Goal: Information Seeking & Learning: Find specific fact

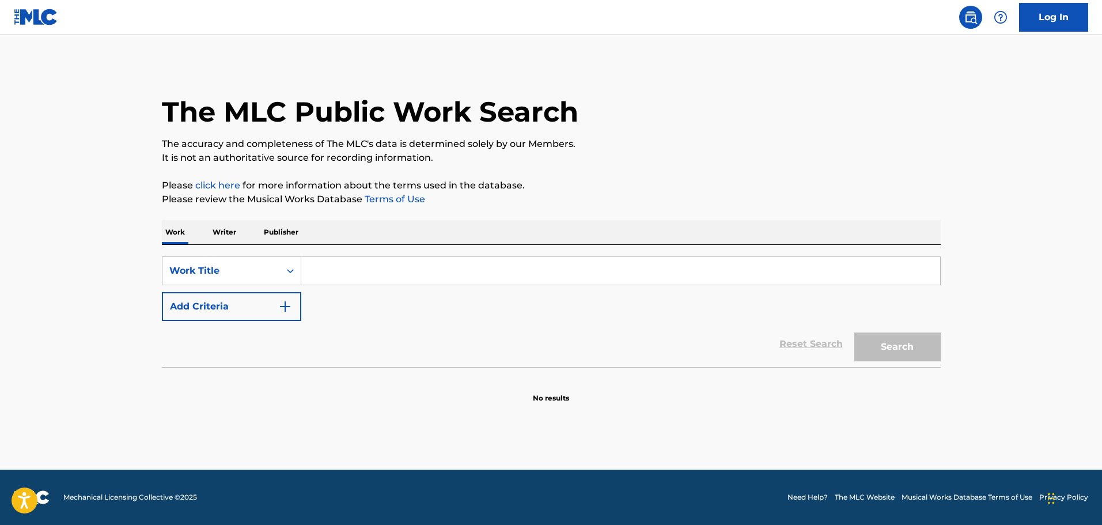
click at [436, 264] on input "Search Form" at bounding box center [620, 271] width 639 height 28
type input "mad love"
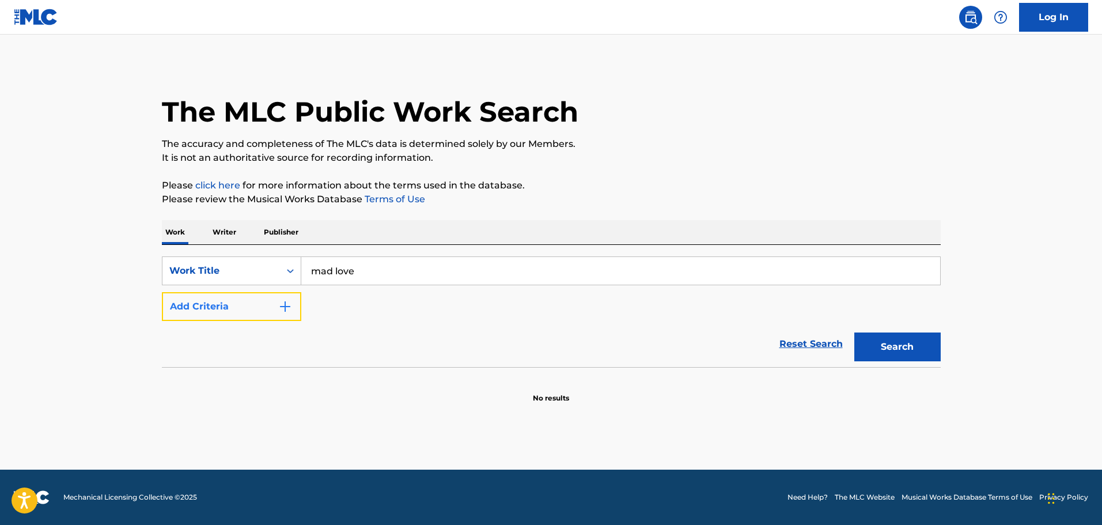
click at [245, 314] on button "Add Criteria" at bounding box center [231, 306] width 139 height 29
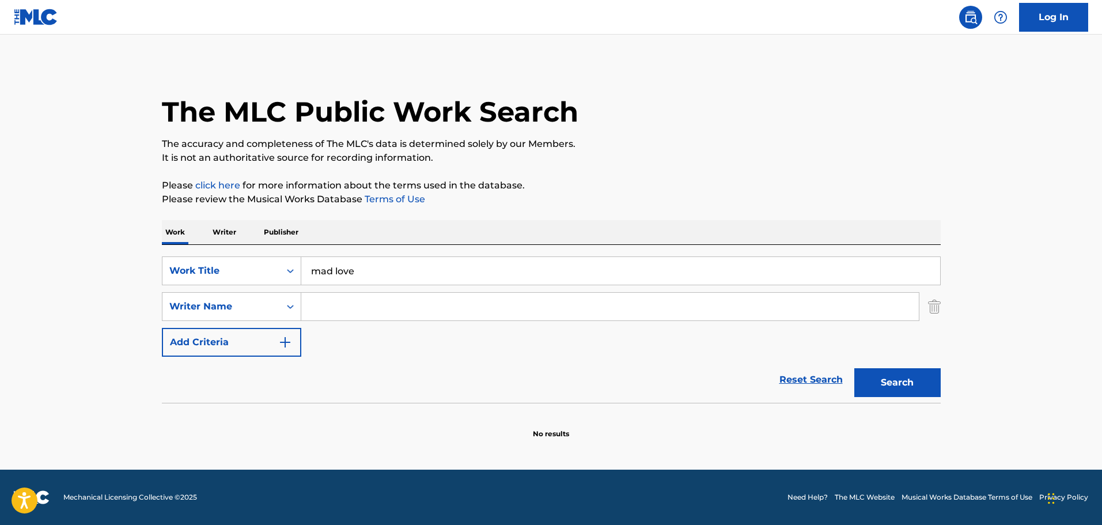
click at [339, 312] on input "Search Form" at bounding box center [610, 307] width 618 height 28
type input "[PERSON_NAME]"
click at [918, 376] on button "Search" at bounding box center [897, 382] width 86 height 29
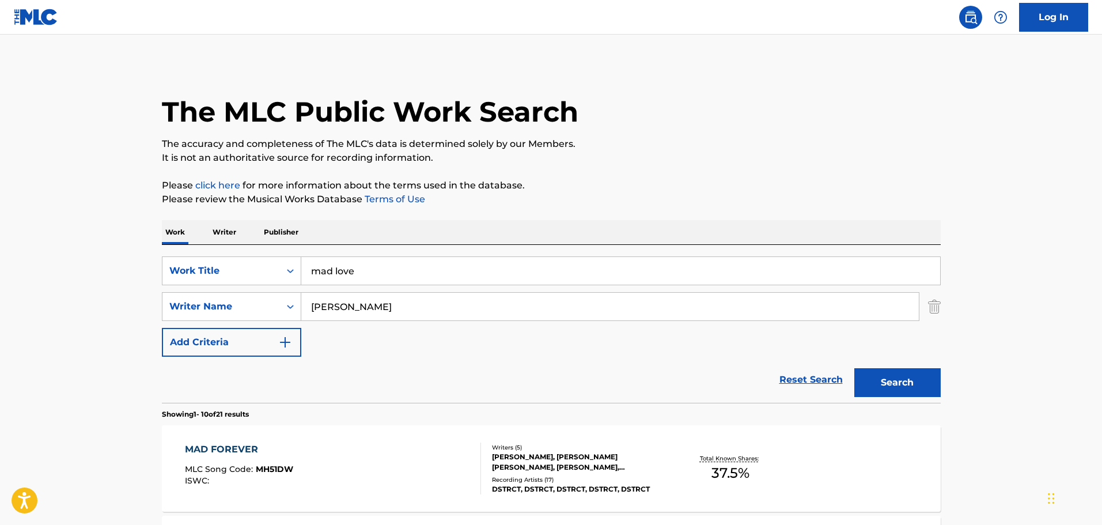
click at [378, 268] on input "mad love" at bounding box center [620, 271] width 639 height 28
click at [312, 271] on input "mad love"" at bounding box center [620, 271] width 639 height 28
type input ""mad love""
click at [916, 381] on button "Search" at bounding box center [897, 382] width 86 height 29
click at [252, 353] on button "Add Criteria" at bounding box center [231, 342] width 139 height 29
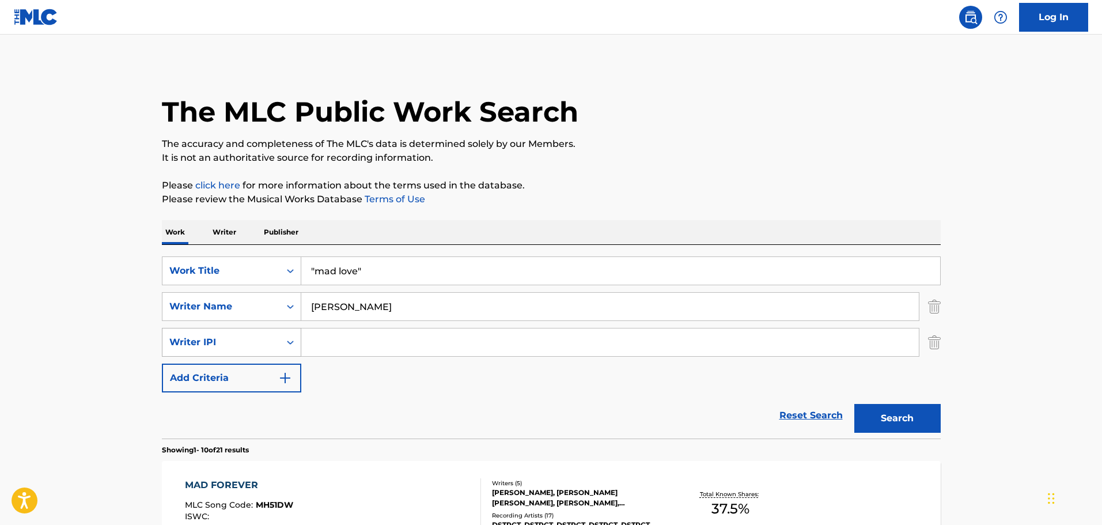
click at [279, 341] on div "Writer IPI" at bounding box center [221, 342] width 118 height 22
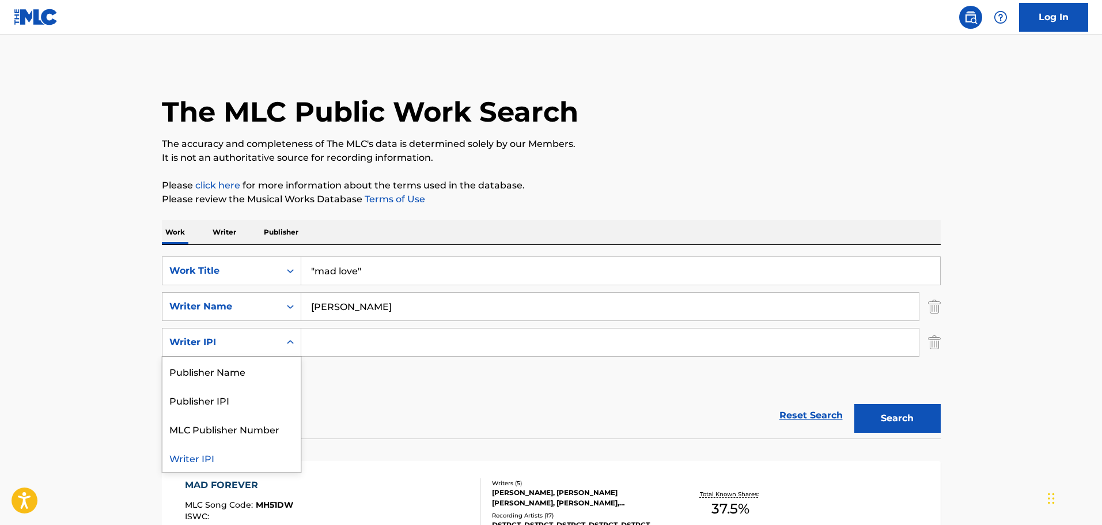
click at [339, 308] on input "[PERSON_NAME]" at bounding box center [610, 307] width 618 height 28
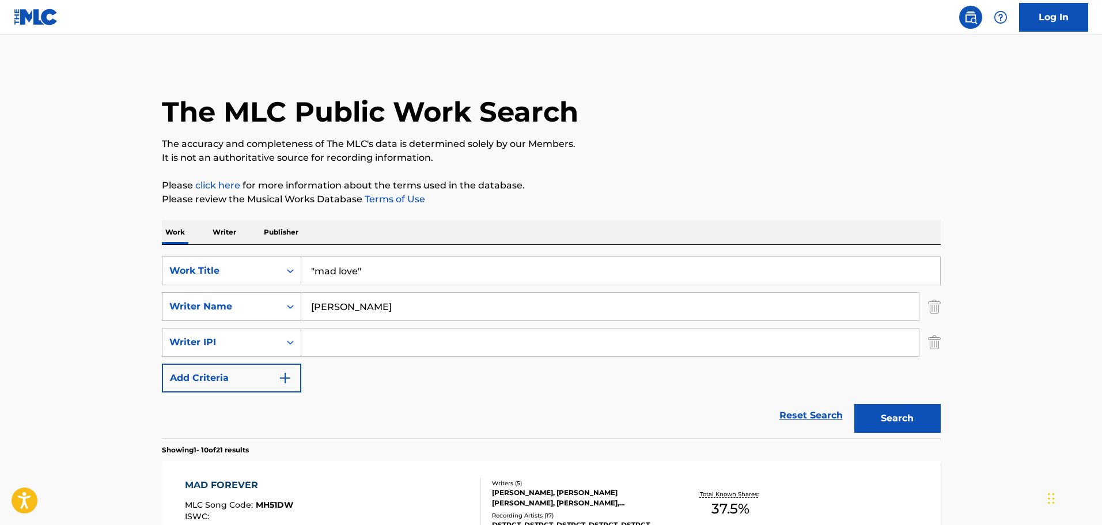
drag, startPoint x: 360, startPoint y: 307, endPoint x: 296, endPoint y: 309, distance: 64.6
click at [296, 309] on div "SearchWithCriteria52759664-8112-446b-8c42-379bf26c6d08 Writer Name [PERSON_NAME]" at bounding box center [551, 306] width 779 height 29
type input "[PERSON_NAME]"
click at [854, 404] on button "Search" at bounding box center [897, 418] width 86 height 29
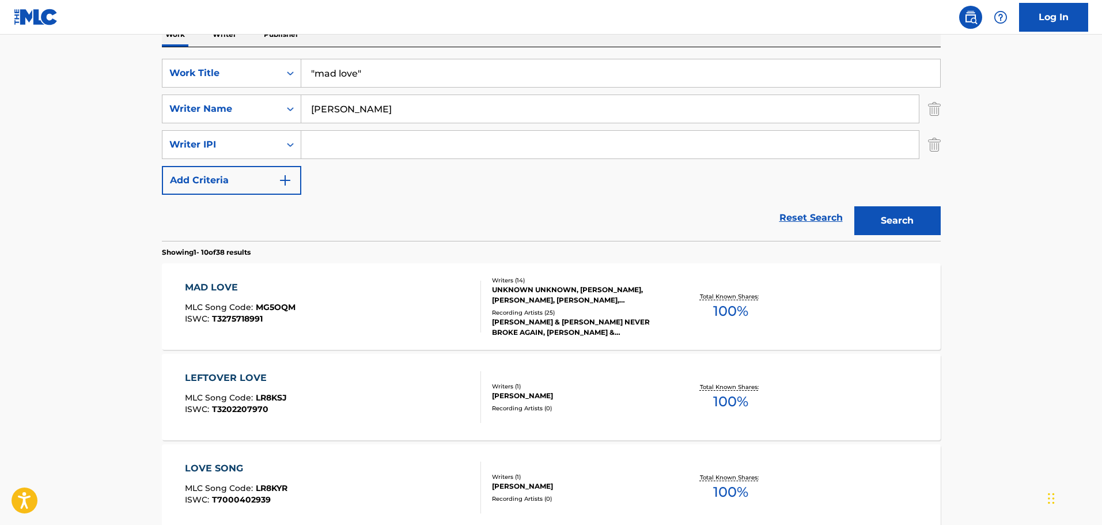
scroll to position [230, 0]
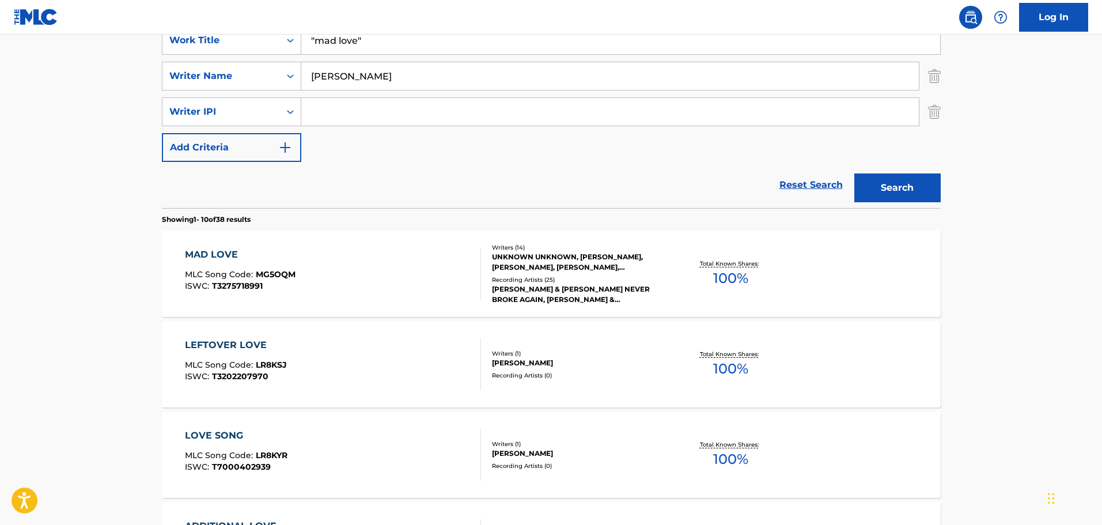
click at [233, 252] on div "MAD LOVE" at bounding box center [240, 255] width 111 height 14
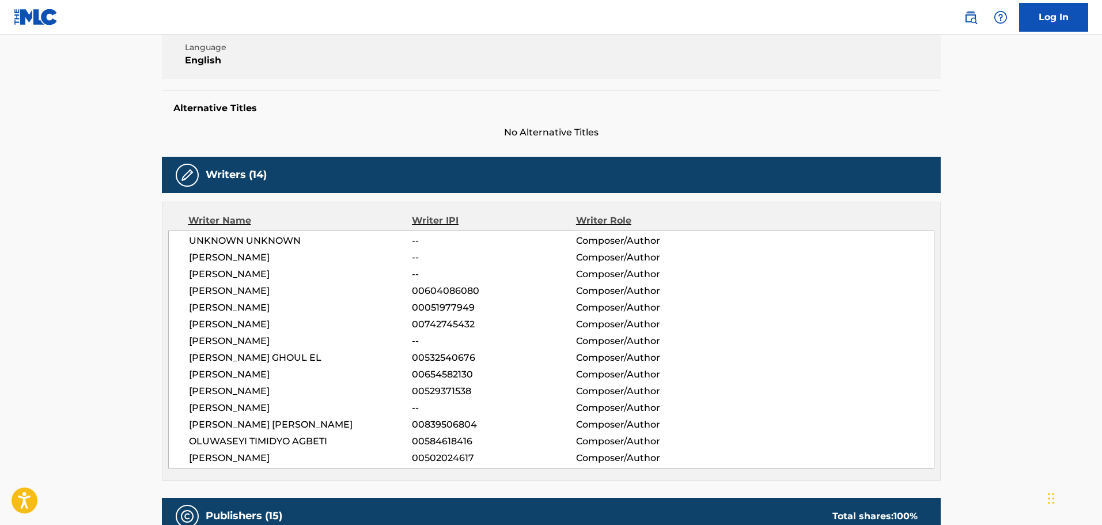
scroll to position [242, 0]
